Goal: Task Accomplishment & Management: Use online tool/utility

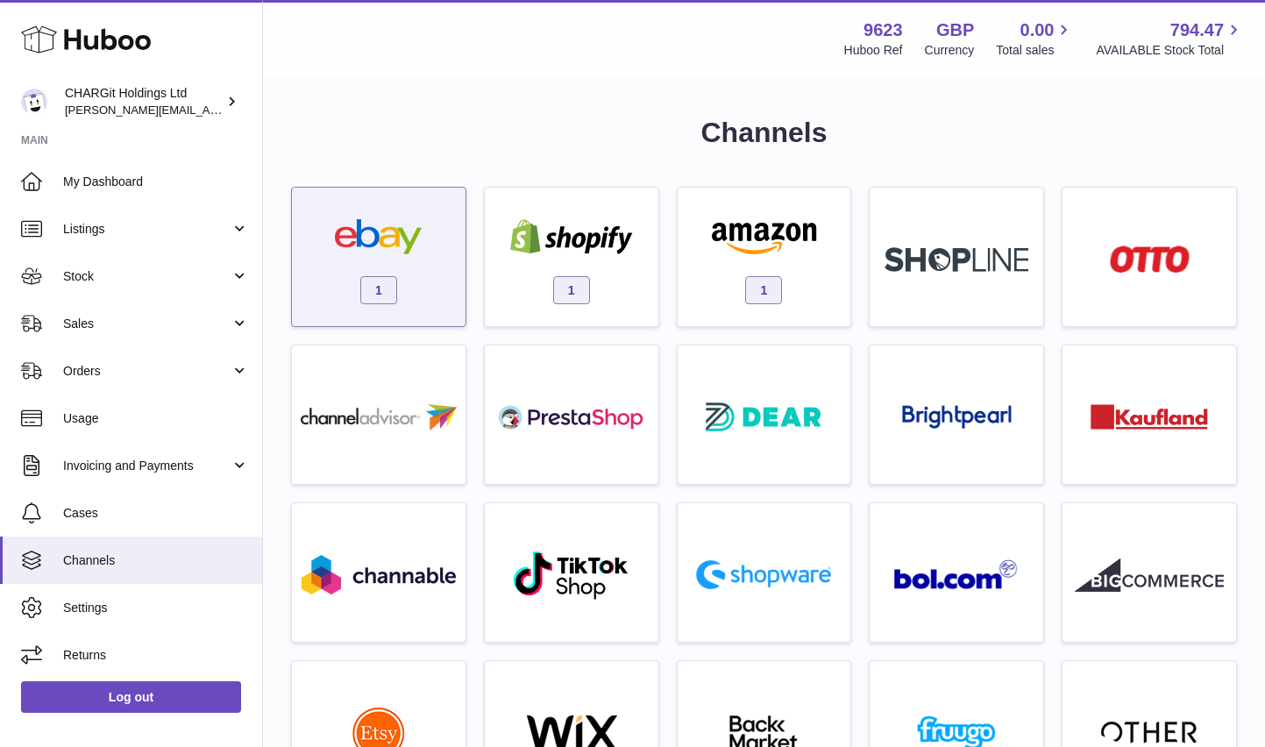
click at [383, 283] on span "1" at bounding box center [378, 290] width 37 height 28
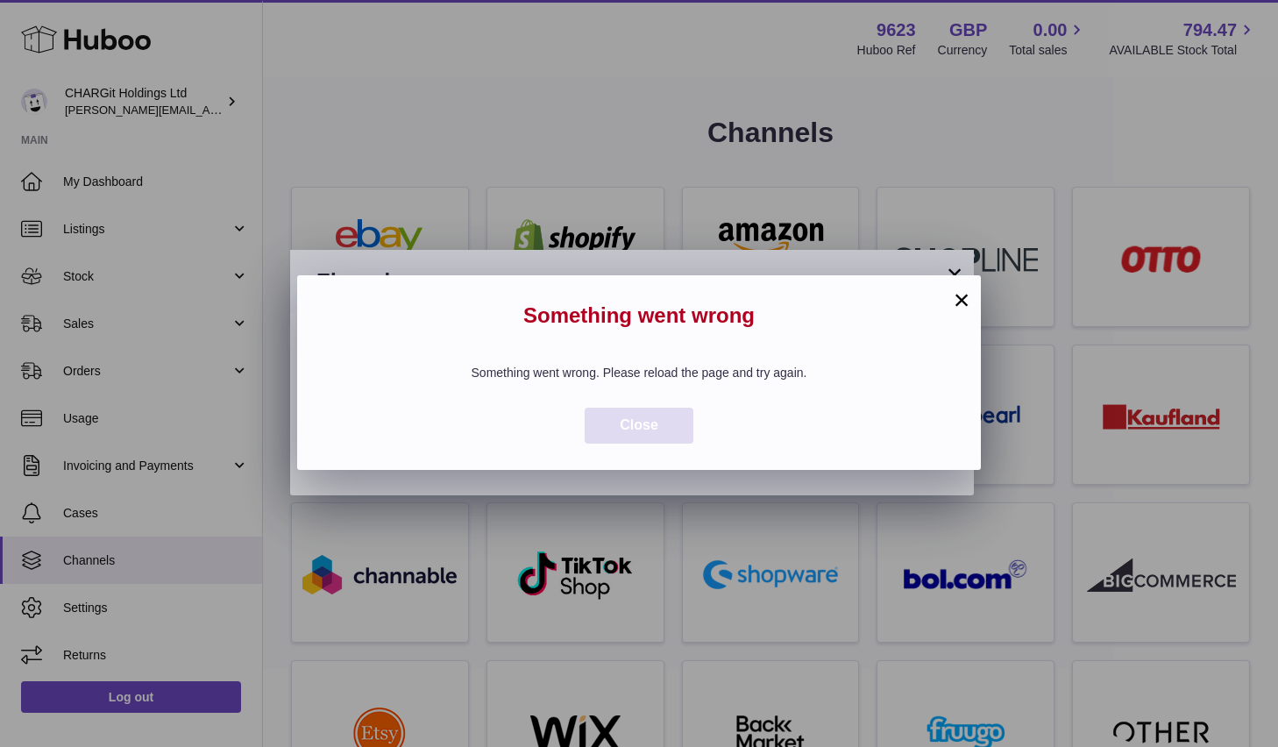
click at [640, 420] on span "Close" at bounding box center [639, 424] width 39 height 15
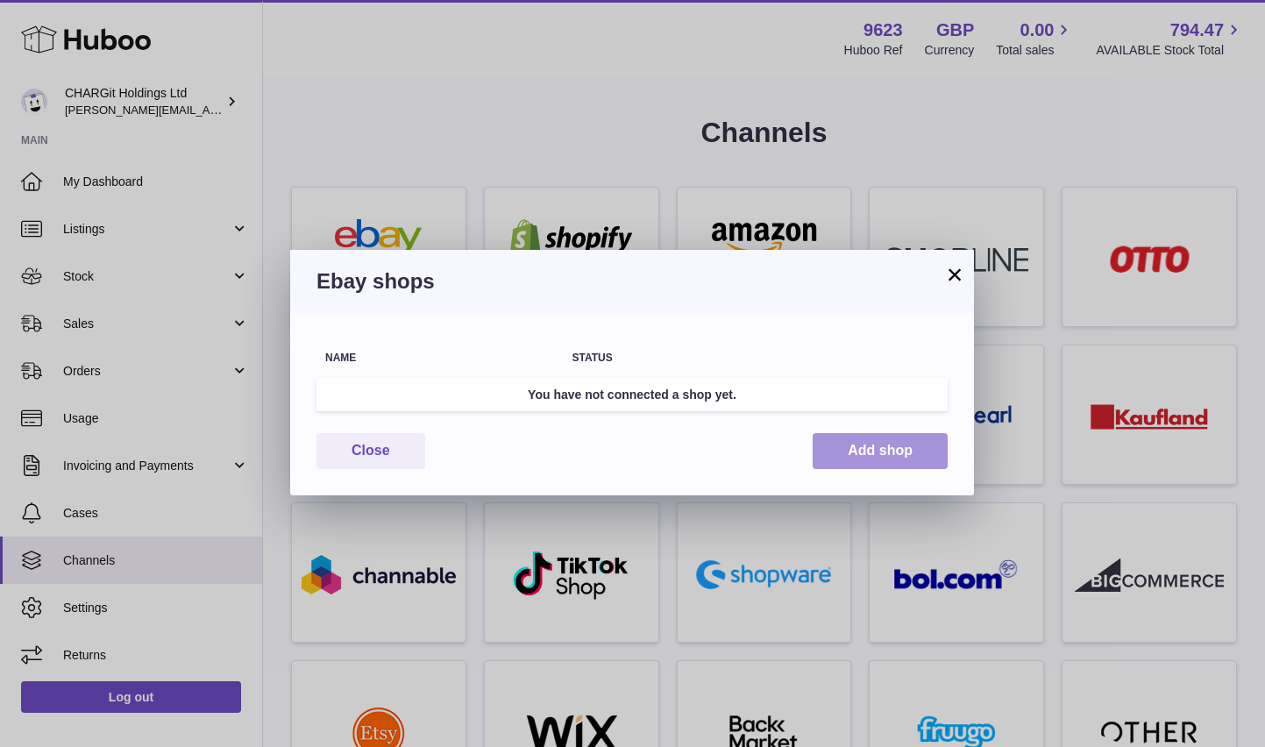
click at [873, 447] on button "Add shop" at bounding box center [880, 451] width 135 height 36
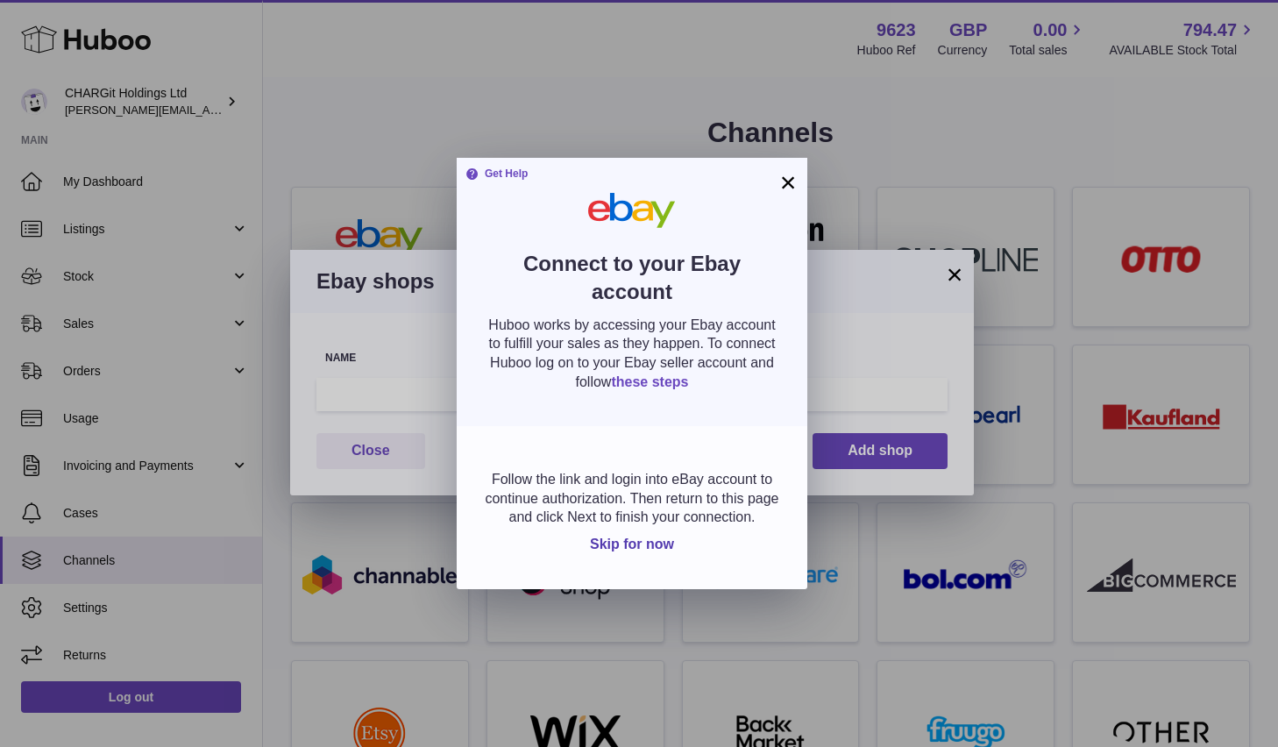
click at [656, 376] on link "these steps" at bounding box center [649, 381] width 77 height 15
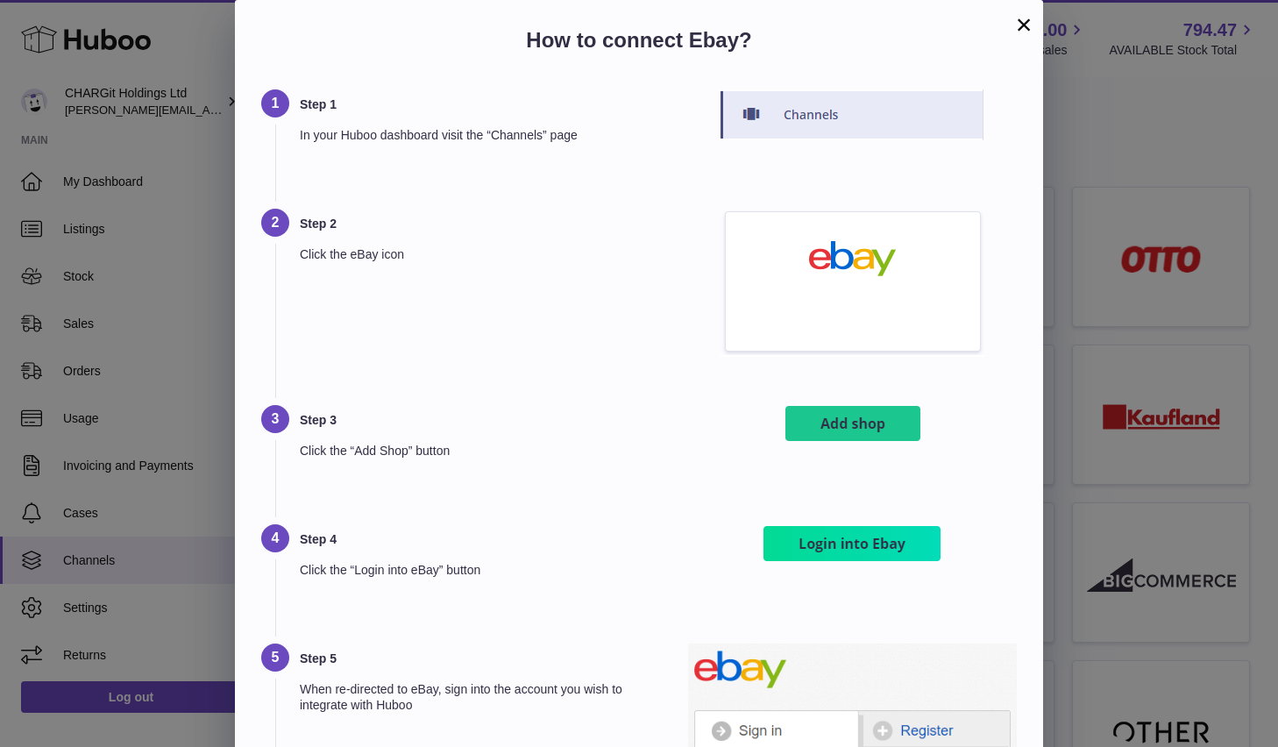
click at [865, 429] on img at bounding box center [853, 424] width 140 height 39
click at [856, 549] on img at bounding box center [852, 543] width 183 height 39
click at [851, 547] on img at bounding box center [852, 543] width 183 height 39
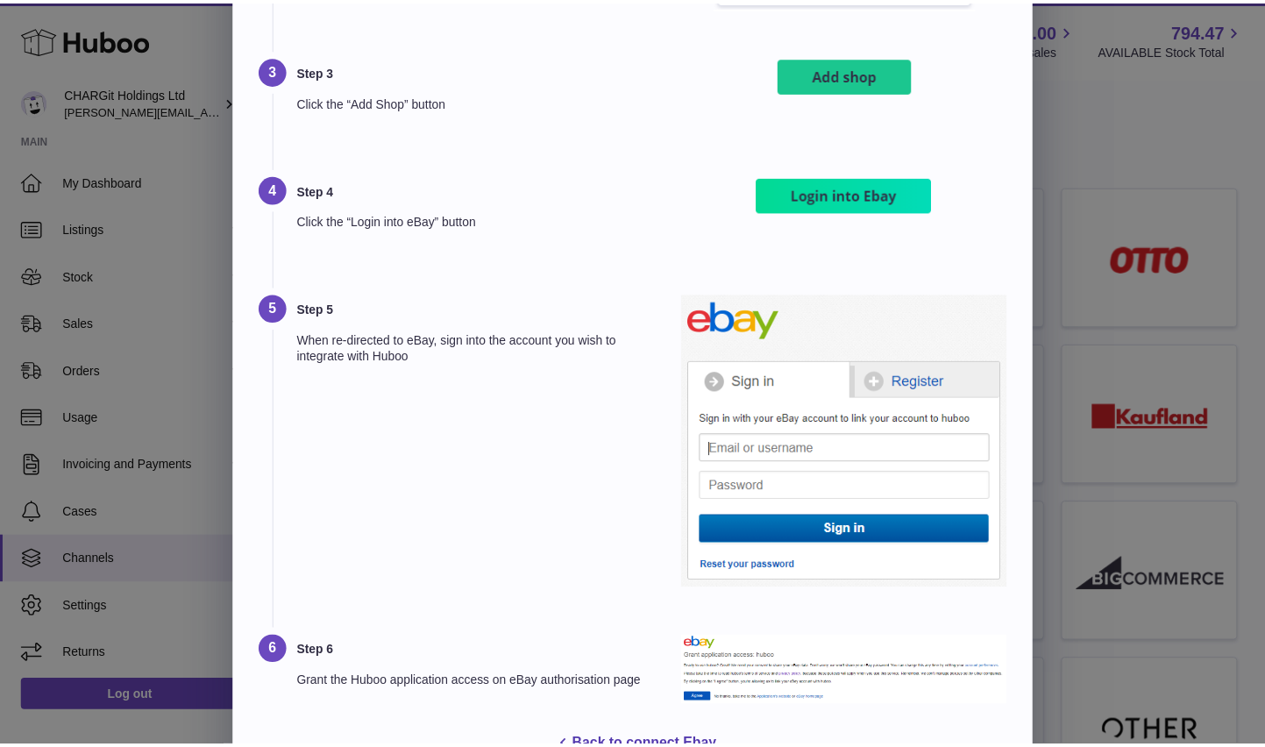
scroll to position [352, 0]
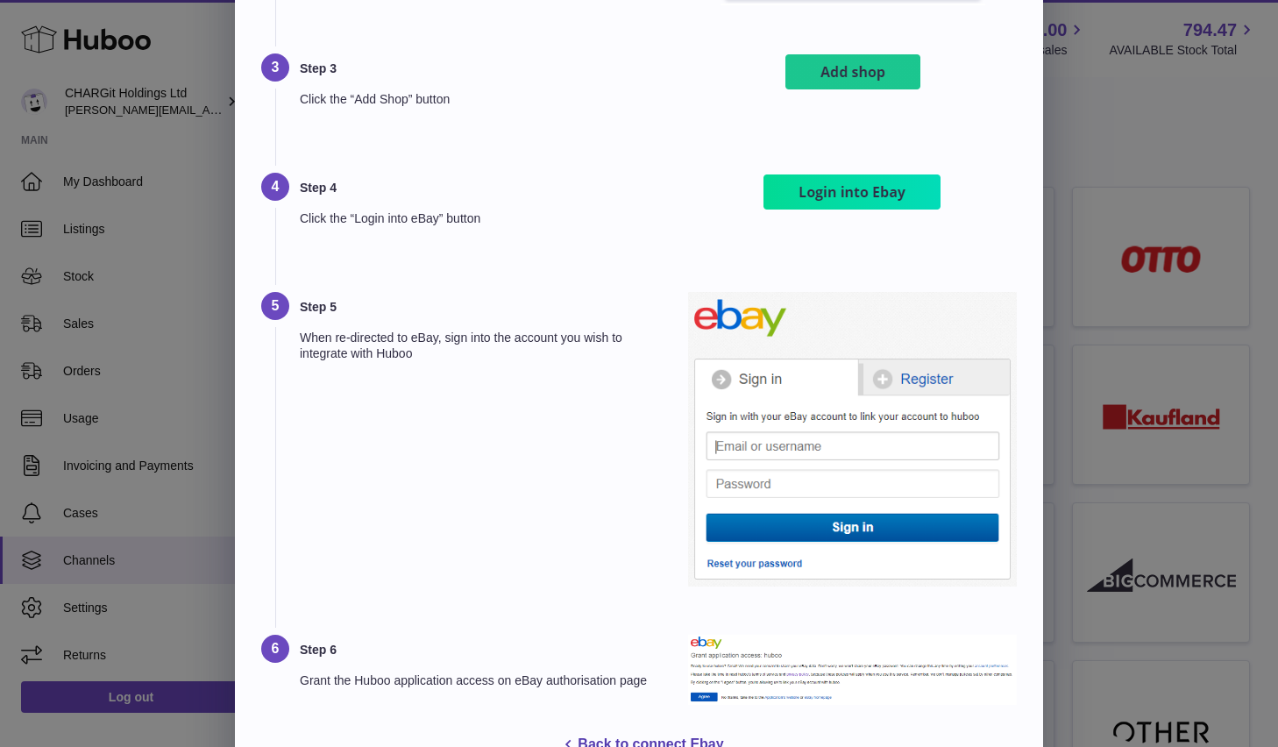
click at [797, 444] on img at bounding box center [852, 439] width 329 height 295
click at [773, 445] on img at bounding box center [852, 439] width 329 height 295
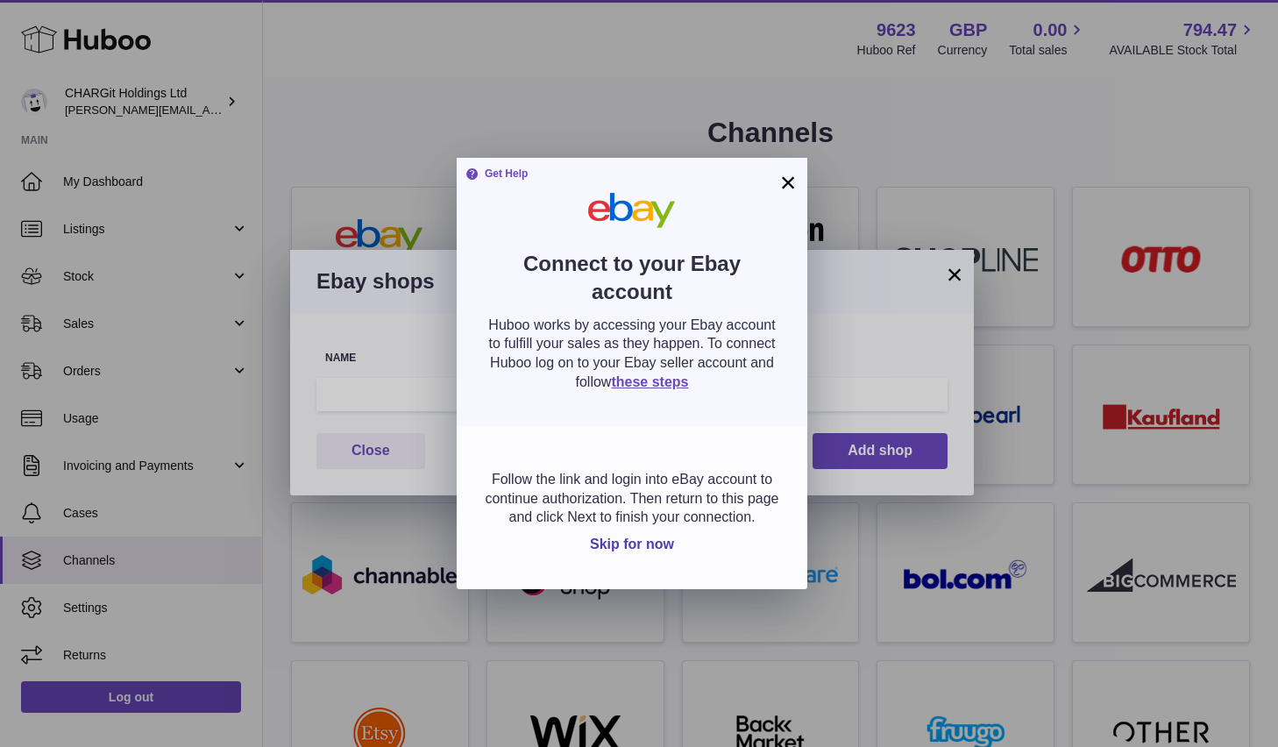
scroll to position [0, 0]
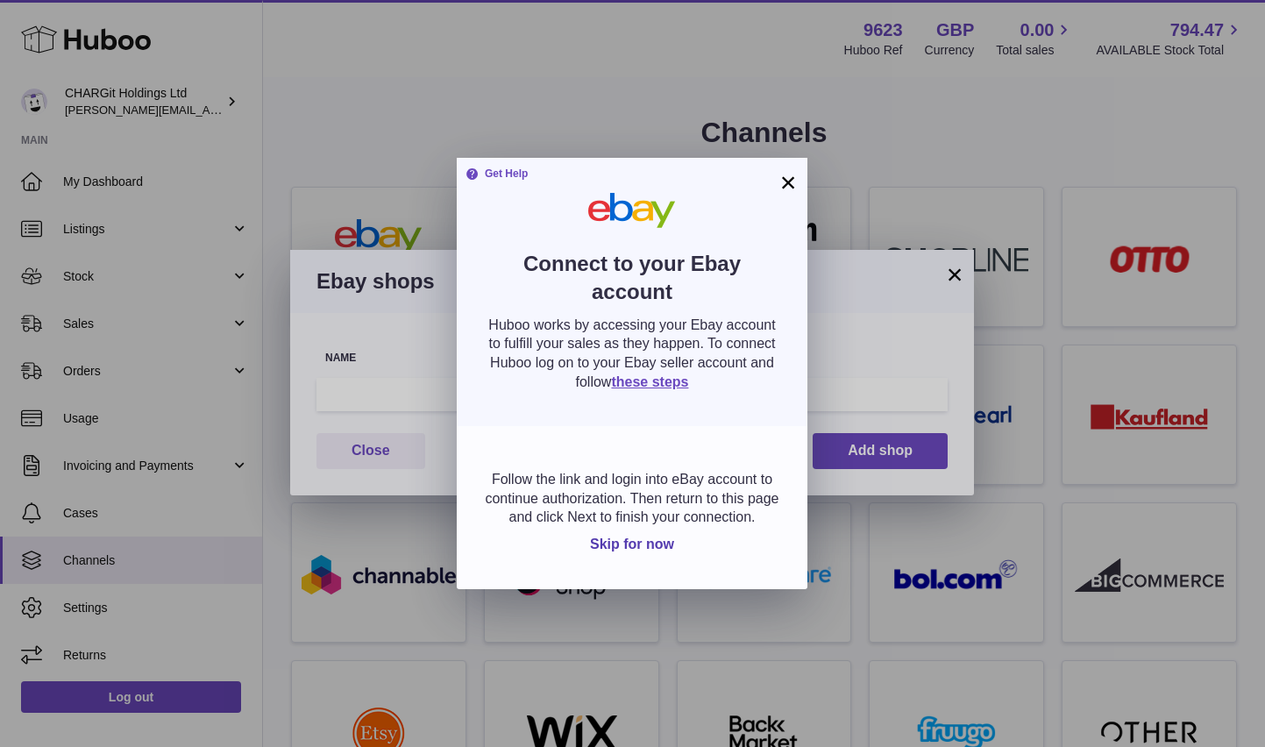
click at [201, 21] on div at bounding box center [632, 373] width 1265 height 747
click at [788, 180] on button "×" at bounding box center [788, 182] width 21 height 21
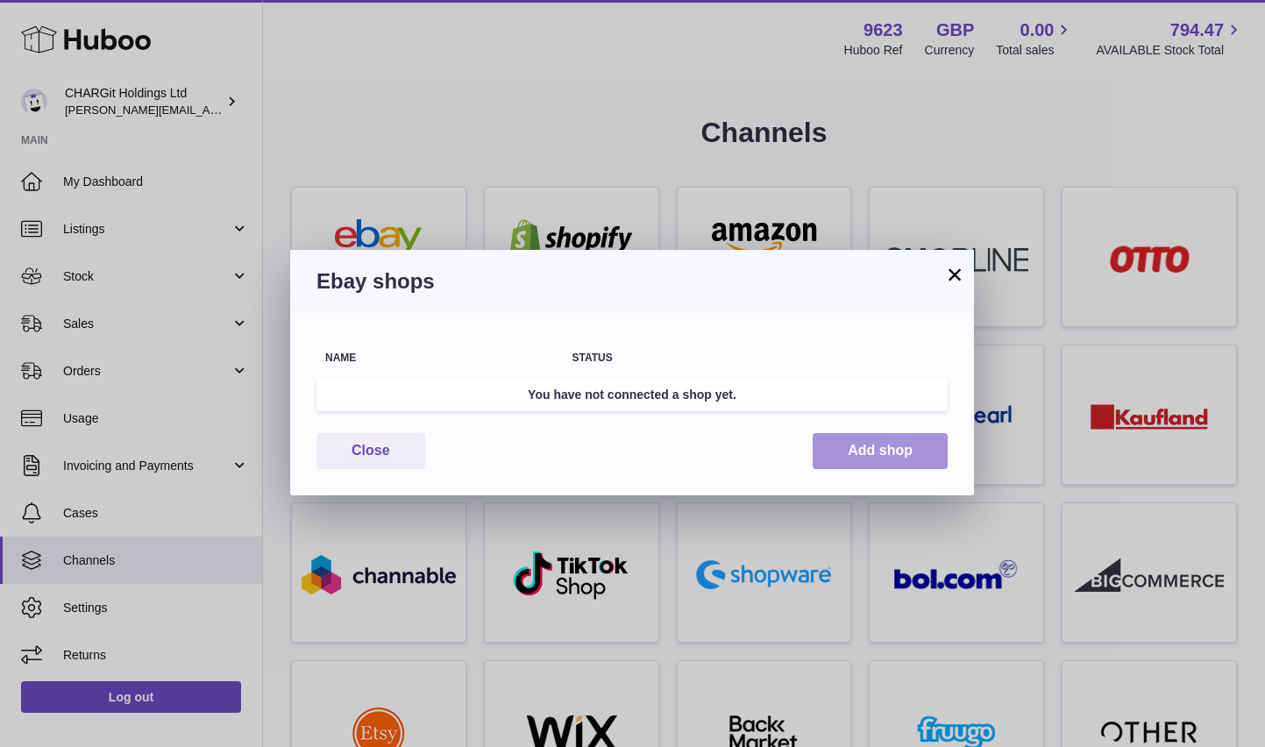
click at [877, 448] on button "Add shop" at bounding box center [880, 451] width 135 height 36
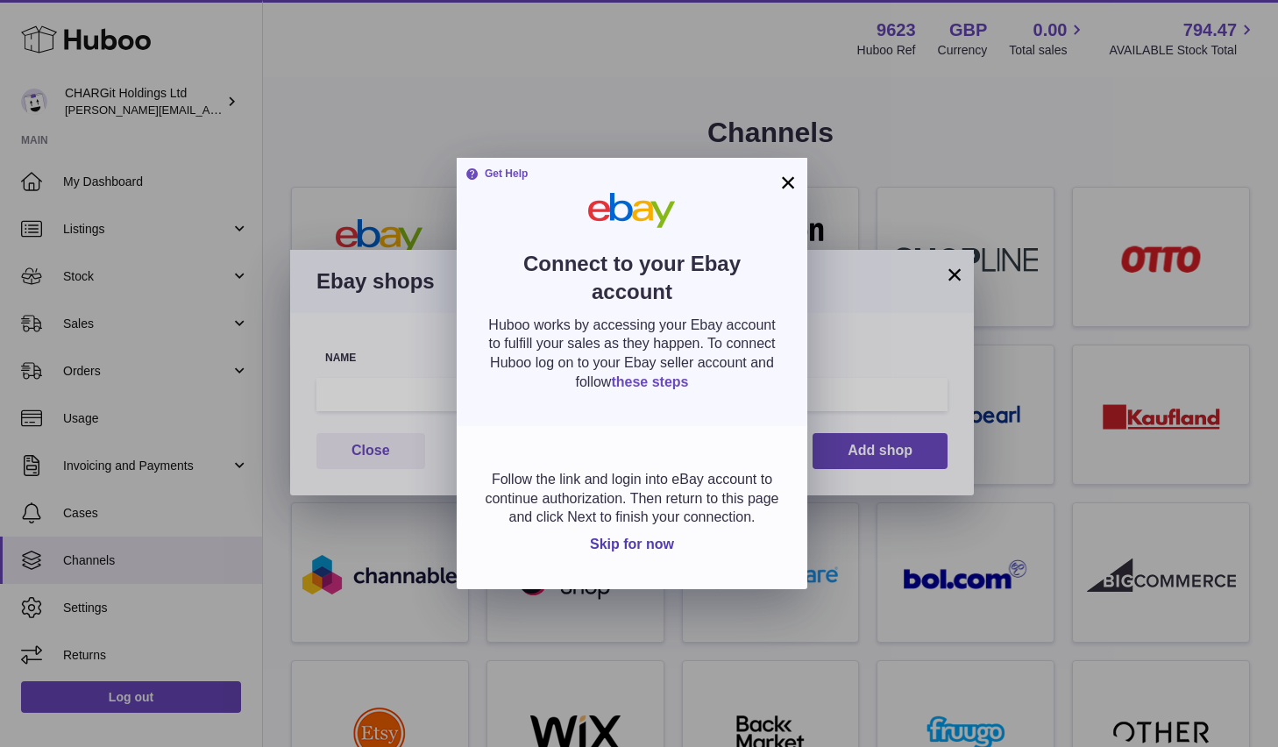
click at [661, 380] on link "these steps" at bounding box center [649, 381] width 77 height 15
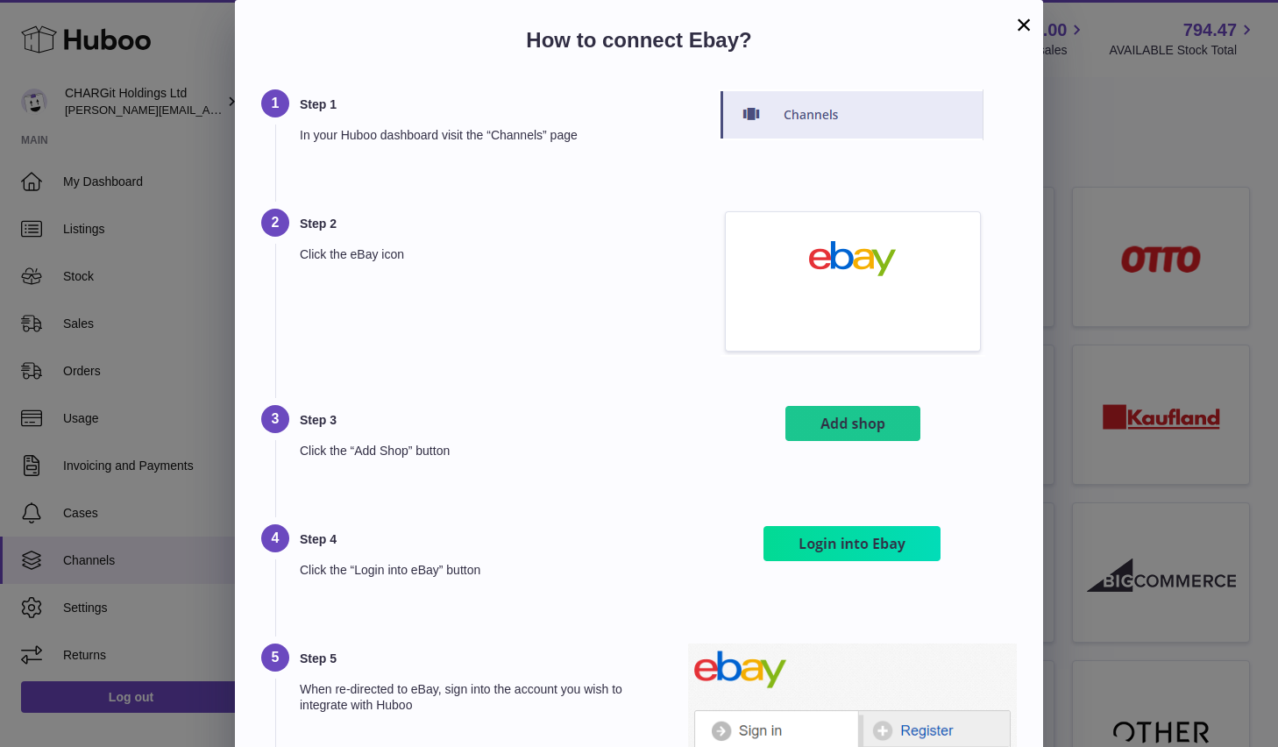
click at [863, 541] on img at bounding box center [852, 543] width 183 height 39
click at [856, 545] on img at bounding box center [852, 543] width 183 height 39
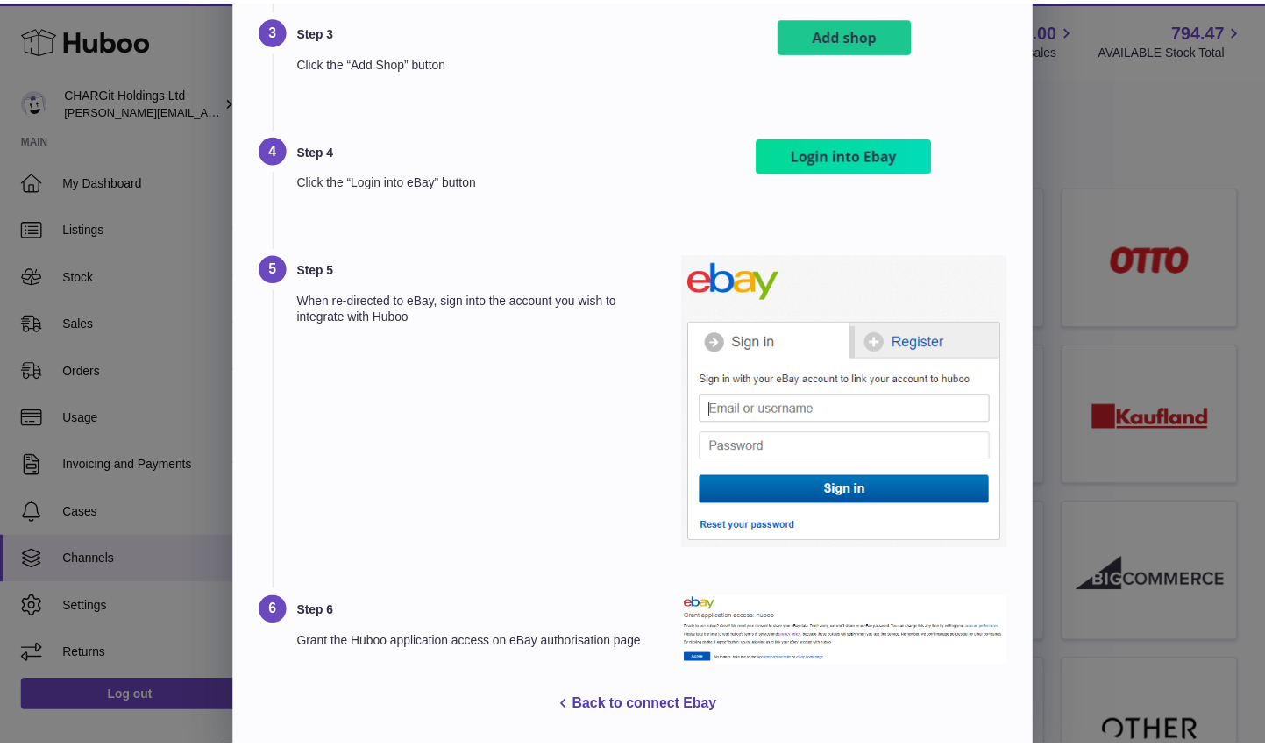
scroll to position [395, 0]
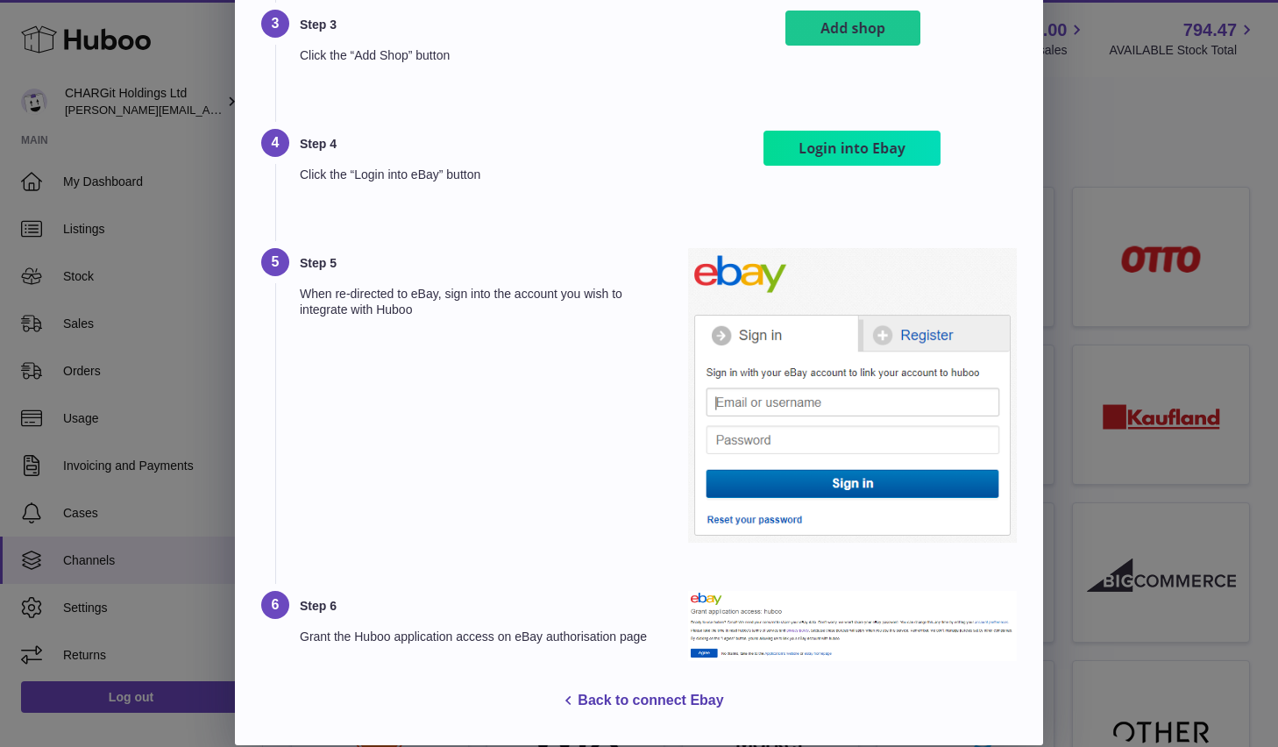
click at [763, 395] on img at bounding box center [852, 395] width 329 height 295
click at [841, 485] on img at bounding box center [852, 395] width 329 height 295
click at [742, 521] on img at bounding box center [852, 395] width 329 height 295
click at [636, 700] on button "Back to connect Ebay" at bounding box center [638, 701] width 239 height 36
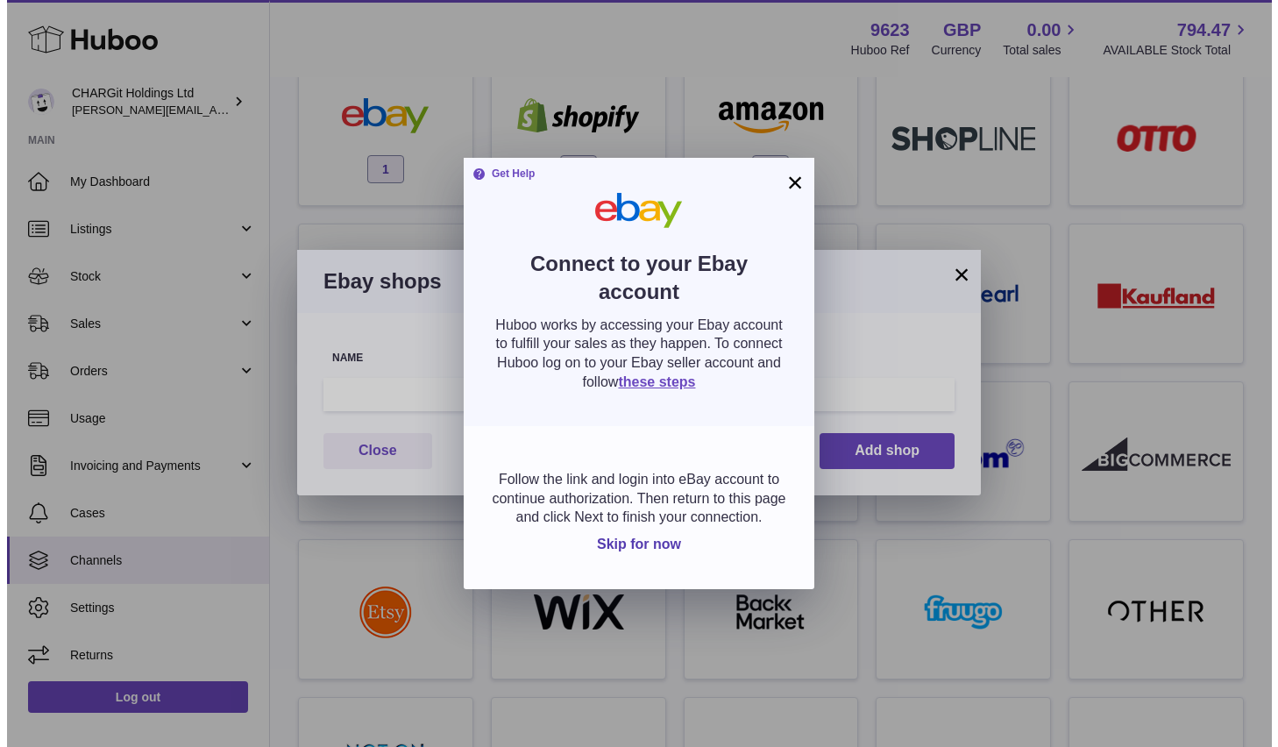
scroll to position [167, 0]
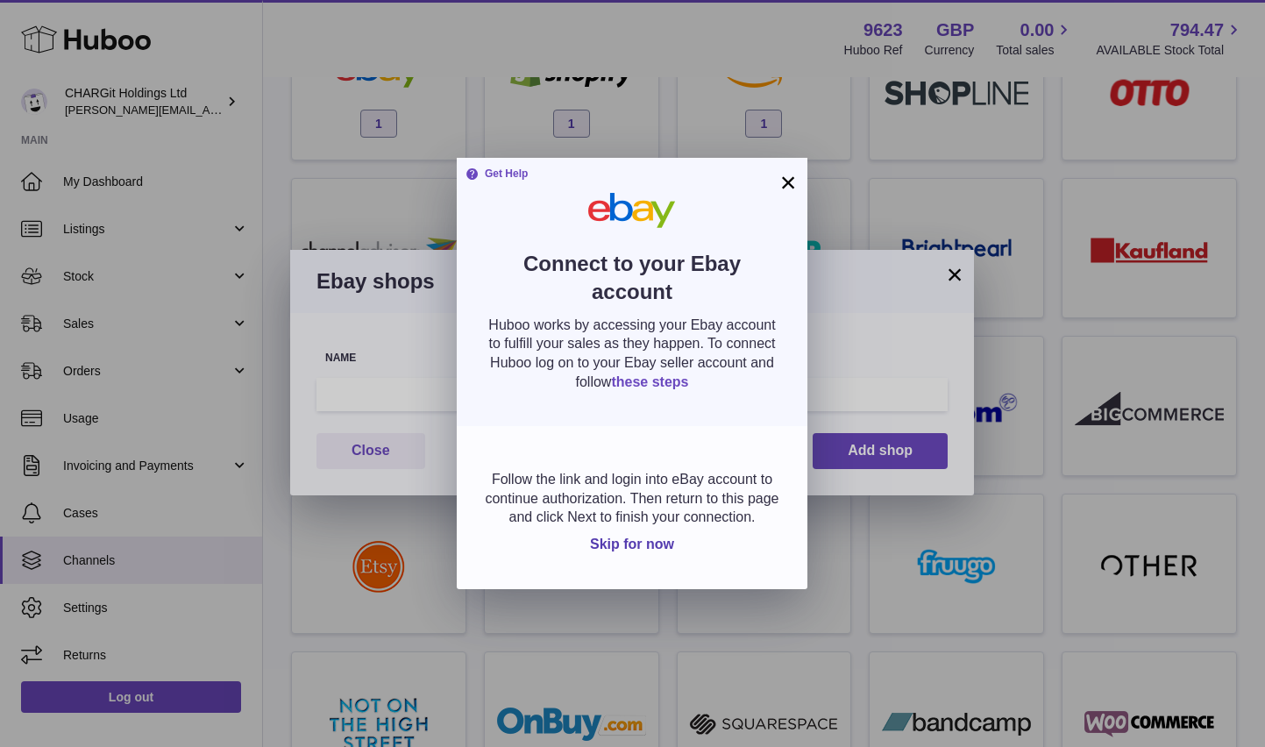
click at [650, 380] on link "these steps" at bounding box center [649, 381] width 77 height 15
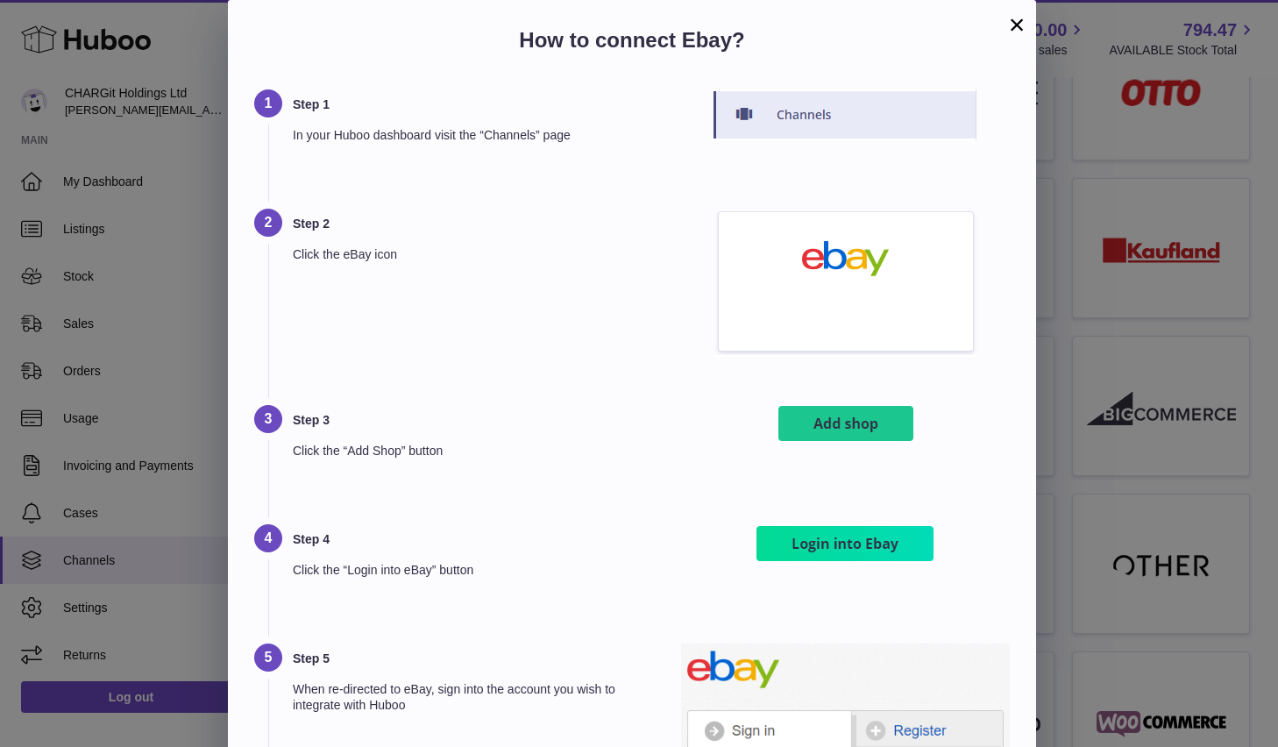
click at [849, 263] on img at bounding box center [846, 283] width 265 height 148
click at [853, 430] on img at bounding box center [846, 424] width 140 height 39
click at [854, 555] on img at bounding box center [845, 543] width 183 height 39
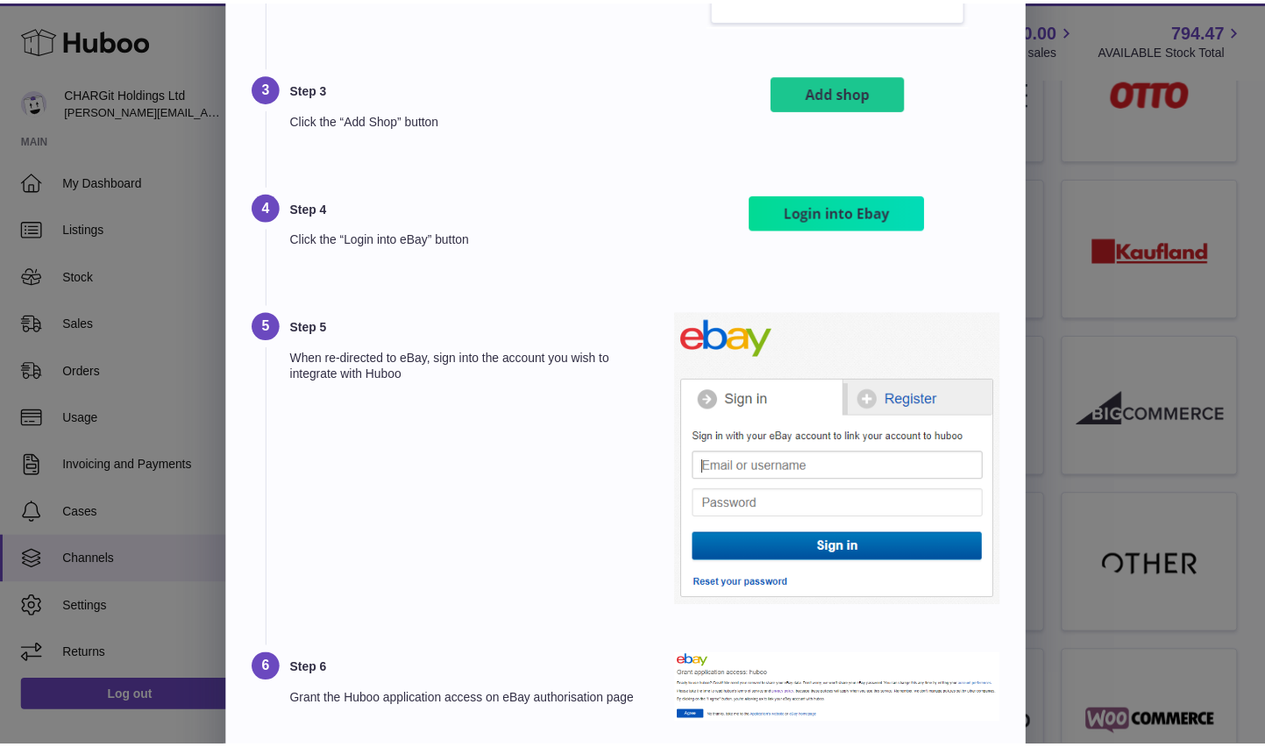
scroll to position [395, 0]
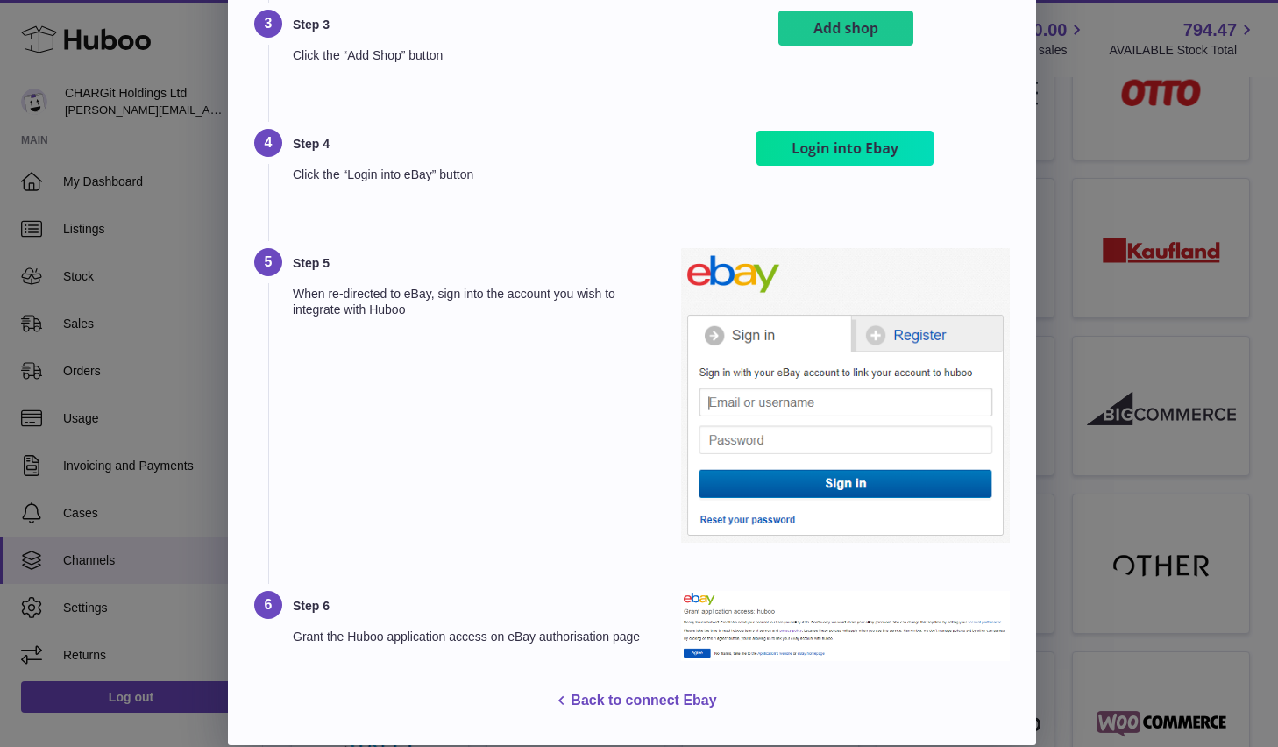
click at [648, 700] on button "Back to connect Ebay" at bounding box center [631, 701] width 239 height 36
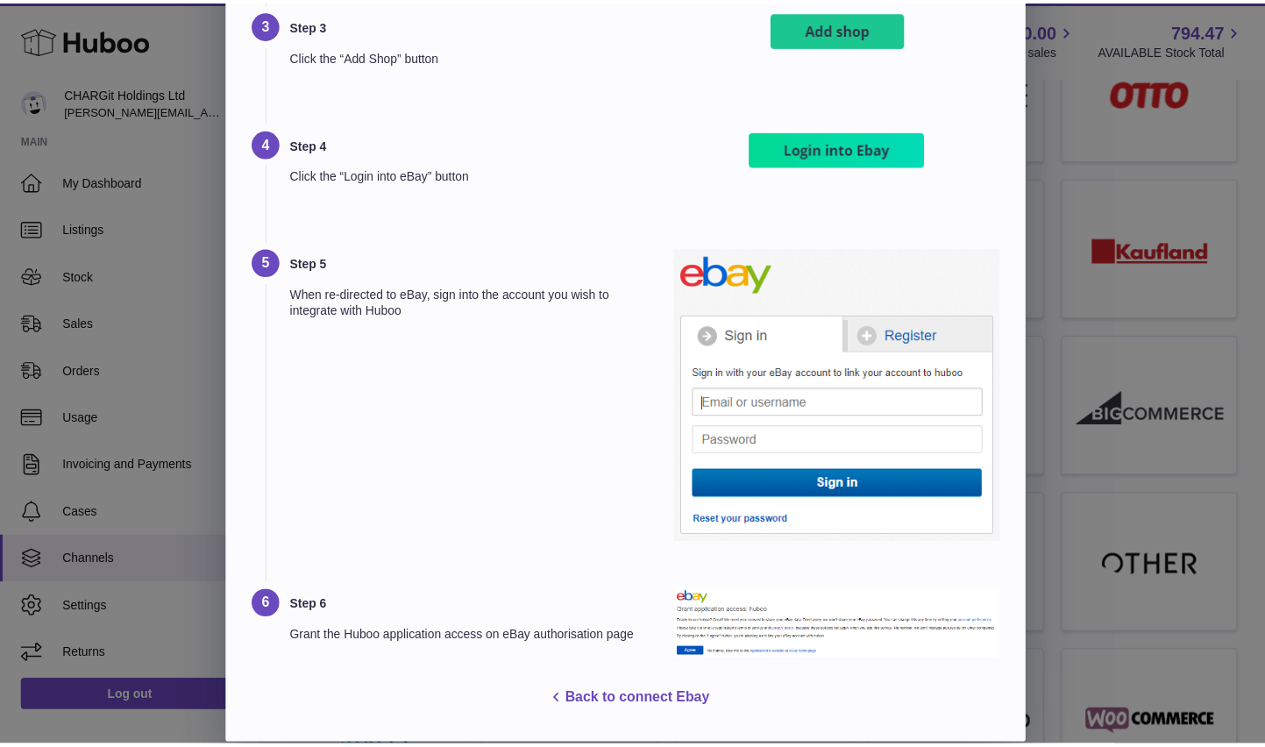
scroll to position [0, 0]
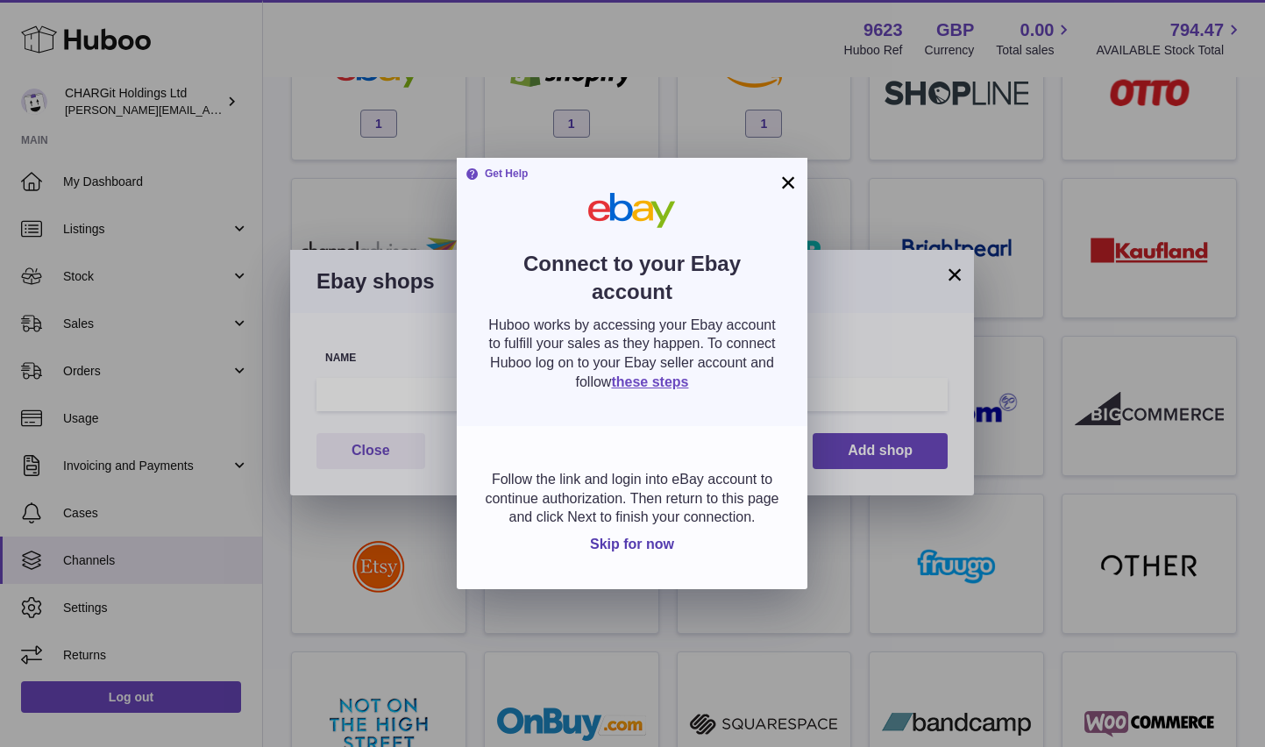
click at [784, 183] on button "×" at bounding box center [788, 182] width 21 height 21
